Goal: Navigation & Orientation: Find specific page/section

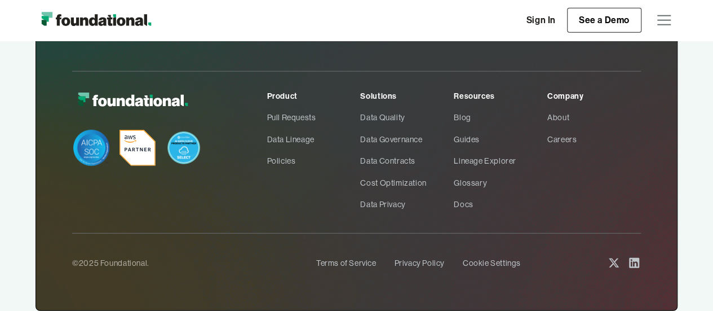
scroll to position [3614, 0]
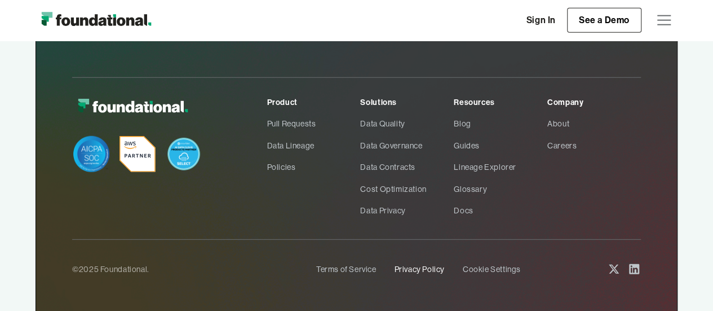
click at [413, 266] on link "Privacy Policy" at bounding box center [419, 268] width 50 height 21
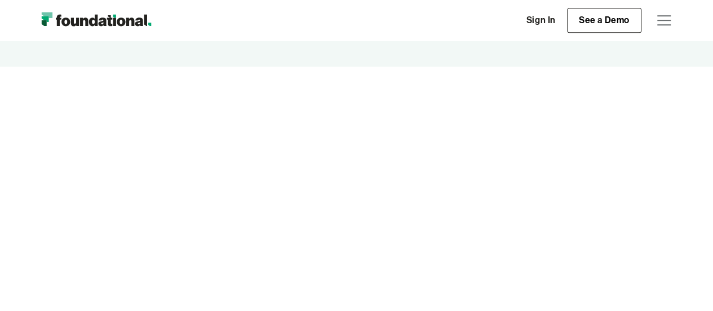
scroll to position [657, 0]
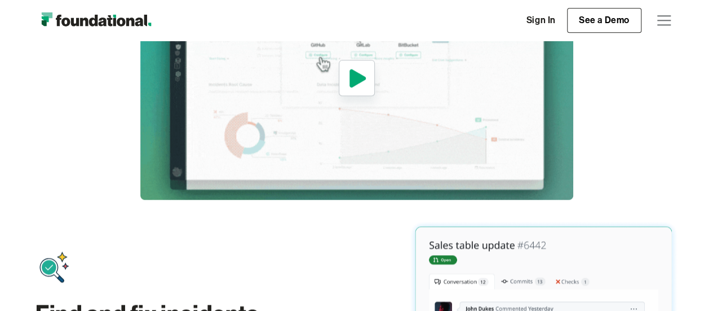
click at [660, 17] on div "menu" at bounding box center [664, 20] width 27 height 27
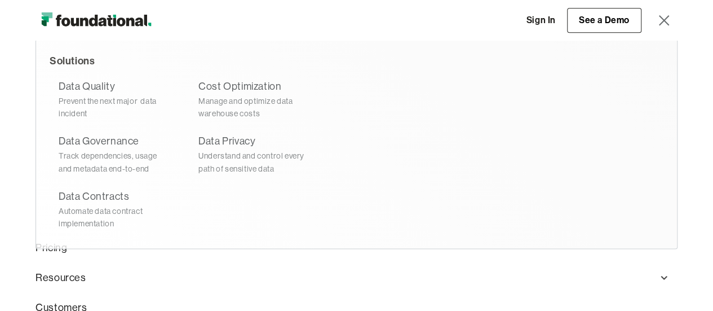
scroll to position [0, 0]
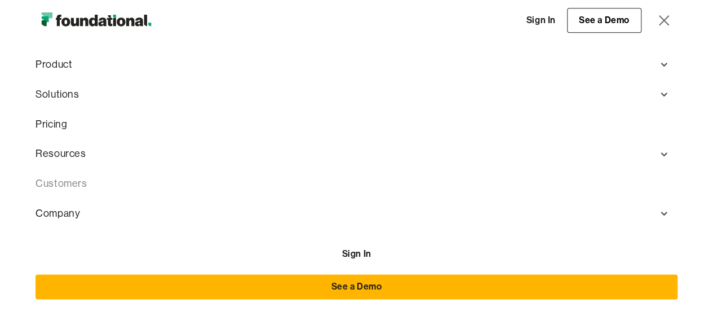
click at [59, 188] on link "Customers" at bounding box center [357, 184] width 642 height 30
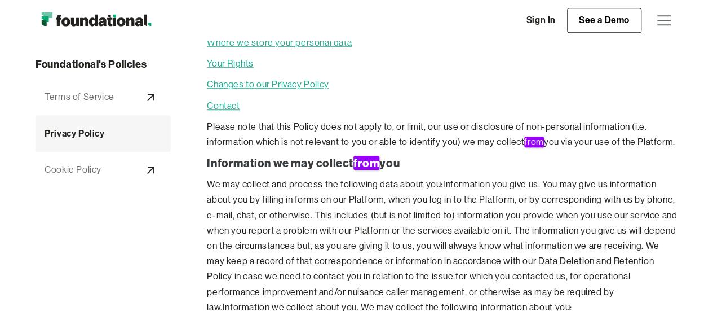
scroll to position [377, 0]
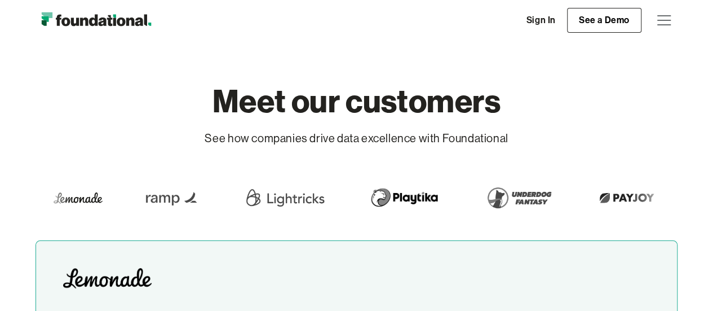
click at [670, 24] on div "menu" at bounding box center [664, 24] width 14 height 1
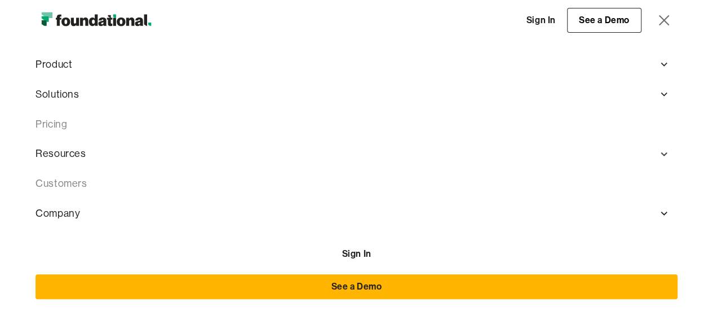
click at [45, 123] on link "Pricing" at bounding box center [357, 124] width 642 height 30
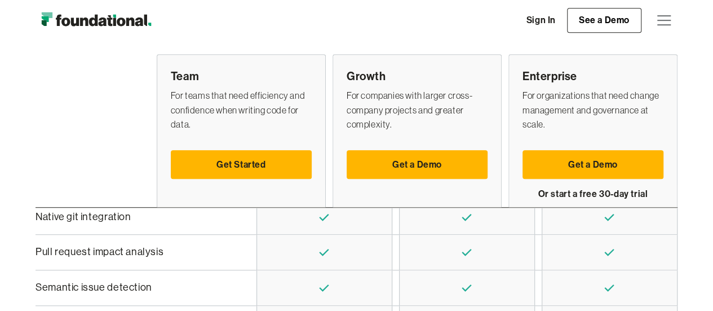
scroll to position [317, 0]
